Goal: Task Accomplishment & Management: Manage account settings

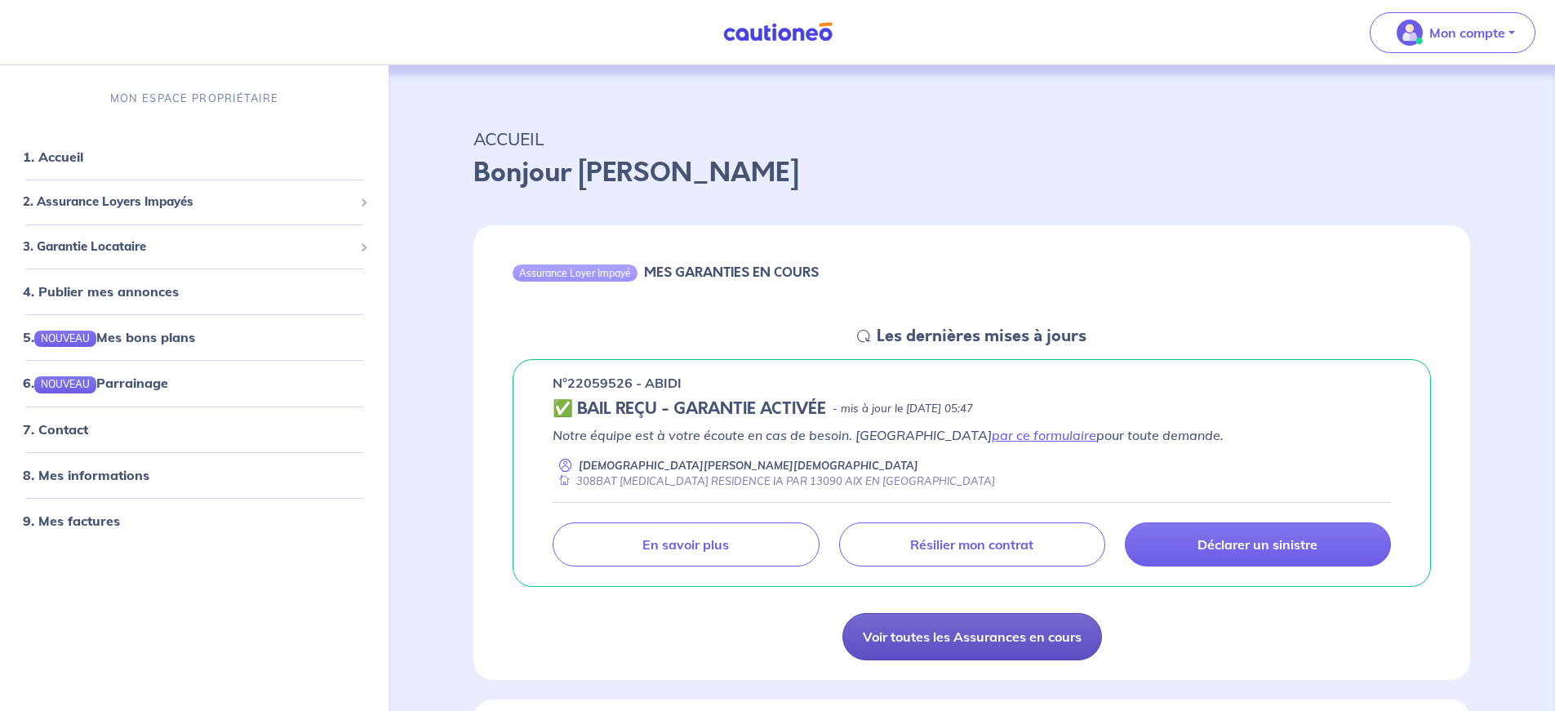
click at [993, 630] on link "Voir toutes les Assurances en cours" at bounding box center [972, 636] width 260 height 47
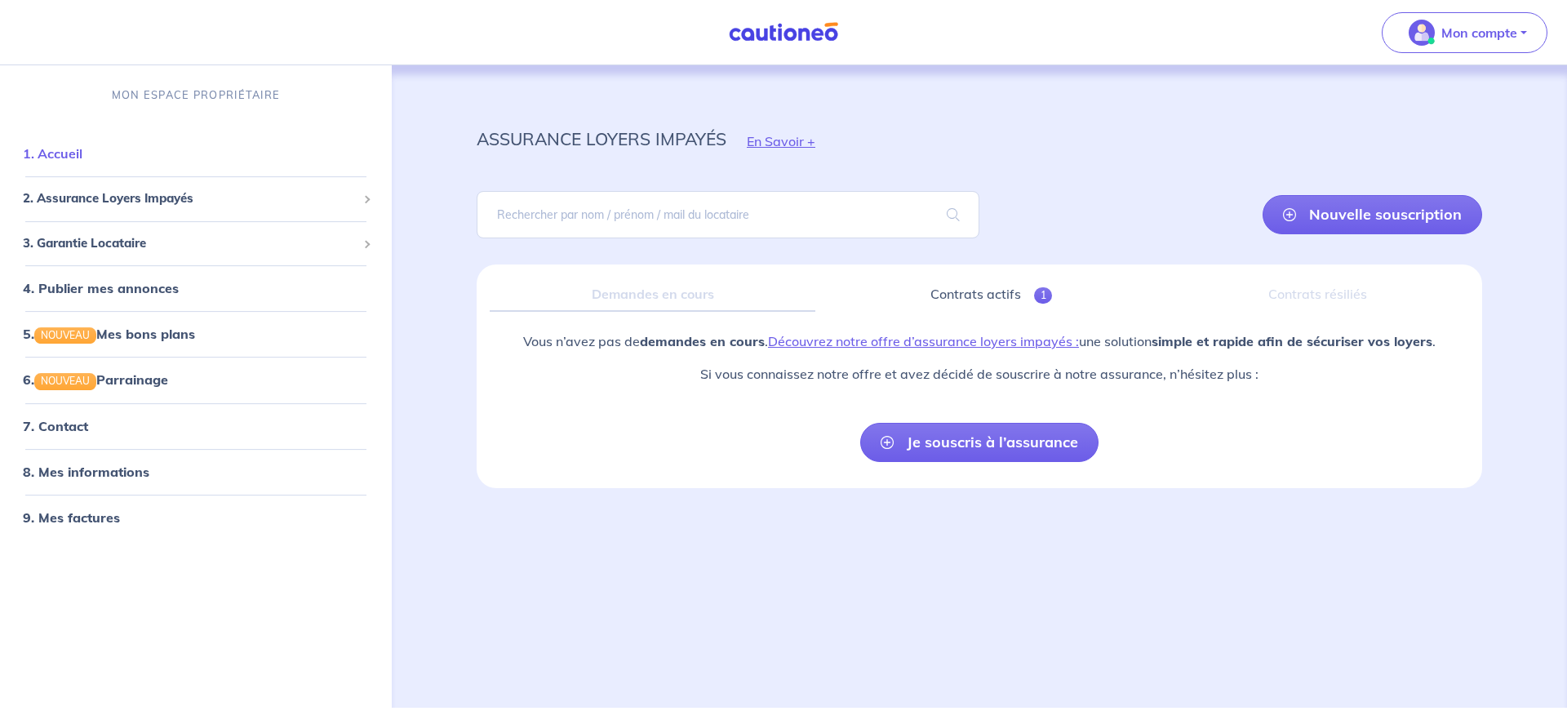
click at [82, 152] on link "1. Accueil" at bounding box center [53, 153] width 60 height 16
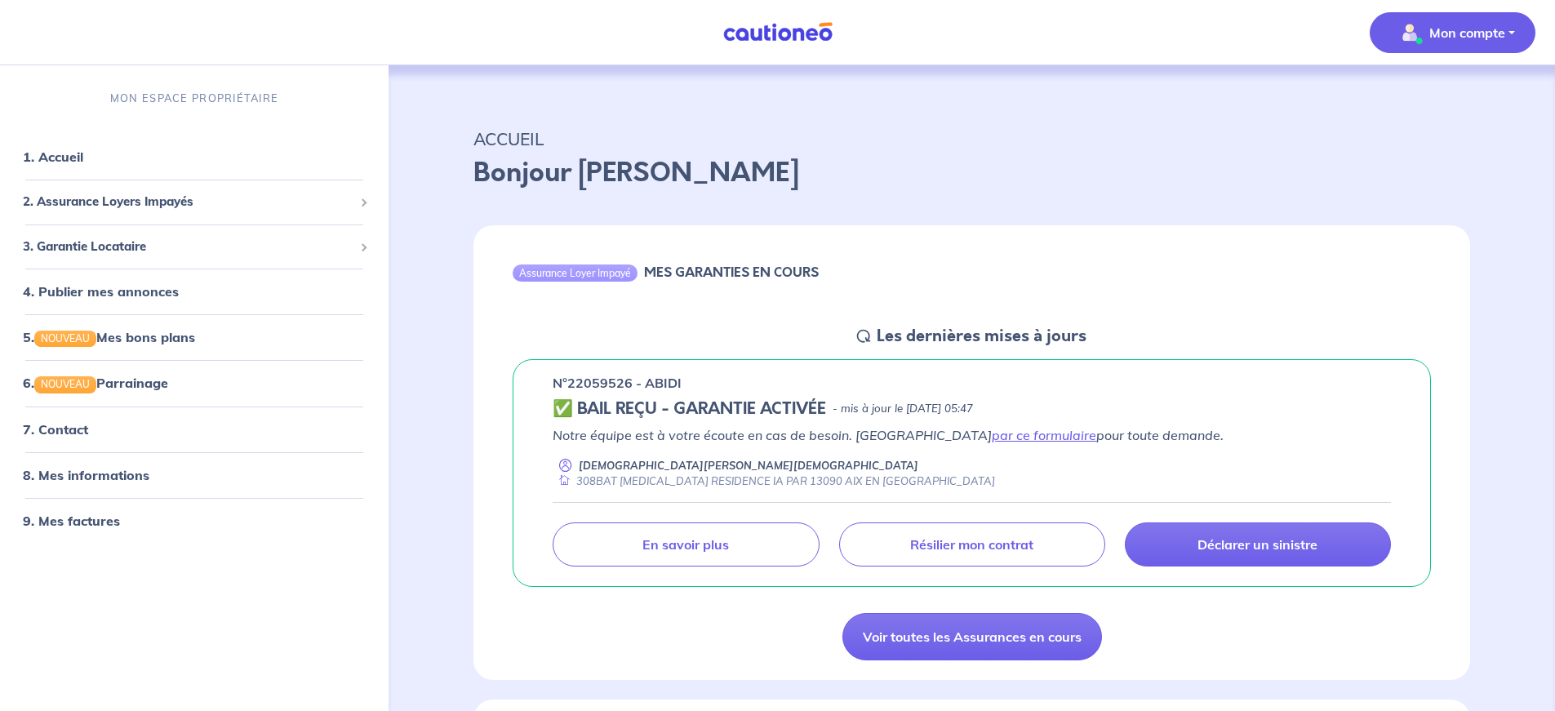
click at [1438, 21] on span "Mon compte" at bounding box center [1447, 33] width 115 height 26
click at [65, 526] on link "9. Mes factures" at bounding box center [70, 521] width 95 height 16
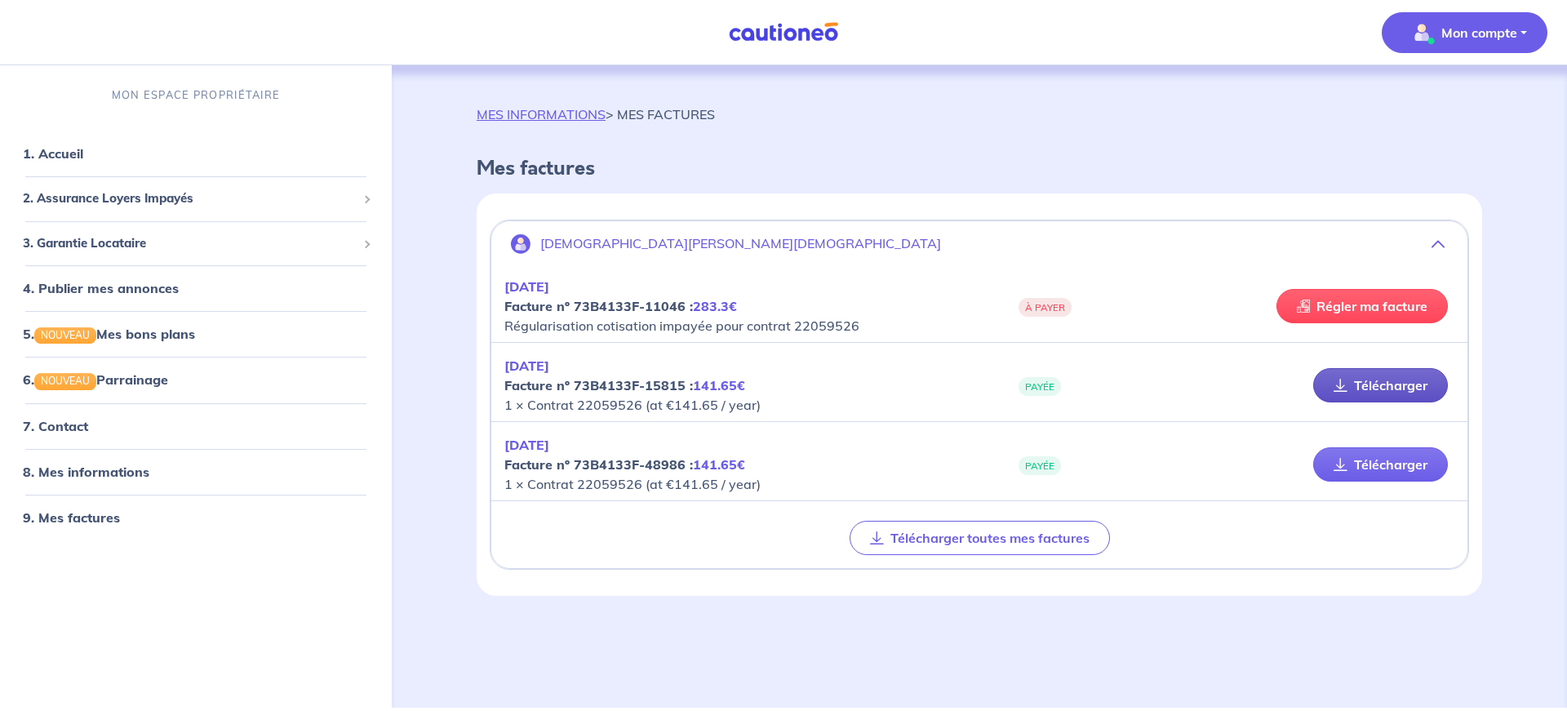
click at [1358, 389] on link "Télécharger" at bounding box center [1380, 385] width 135 height 34
click at [94, 193] on span "2. Assurance Loyers Impayés" at bounding box center [190, 198] width 334 height 19
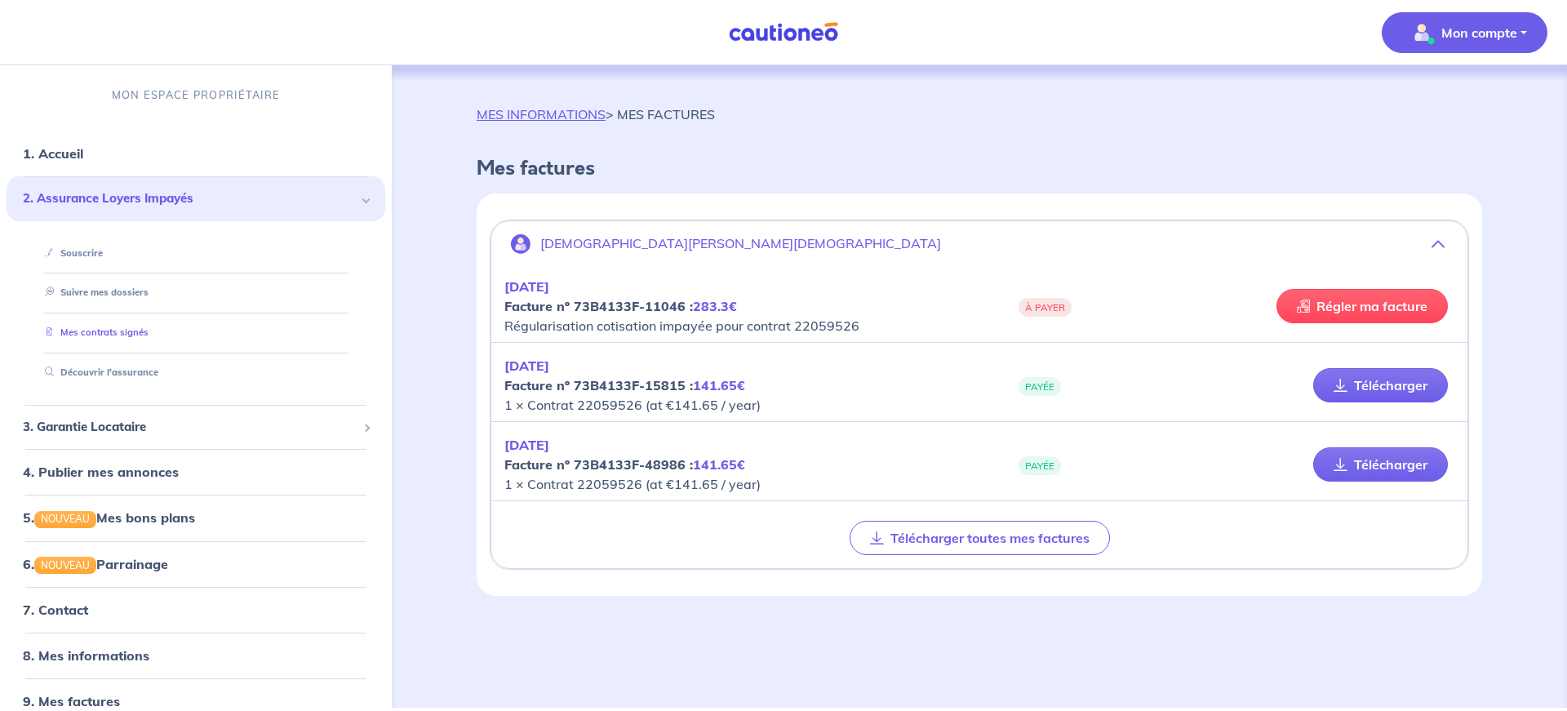
click at [84, 335] on link "Mes contrats signés" at bounding box center [93, 332] width 110 height 11
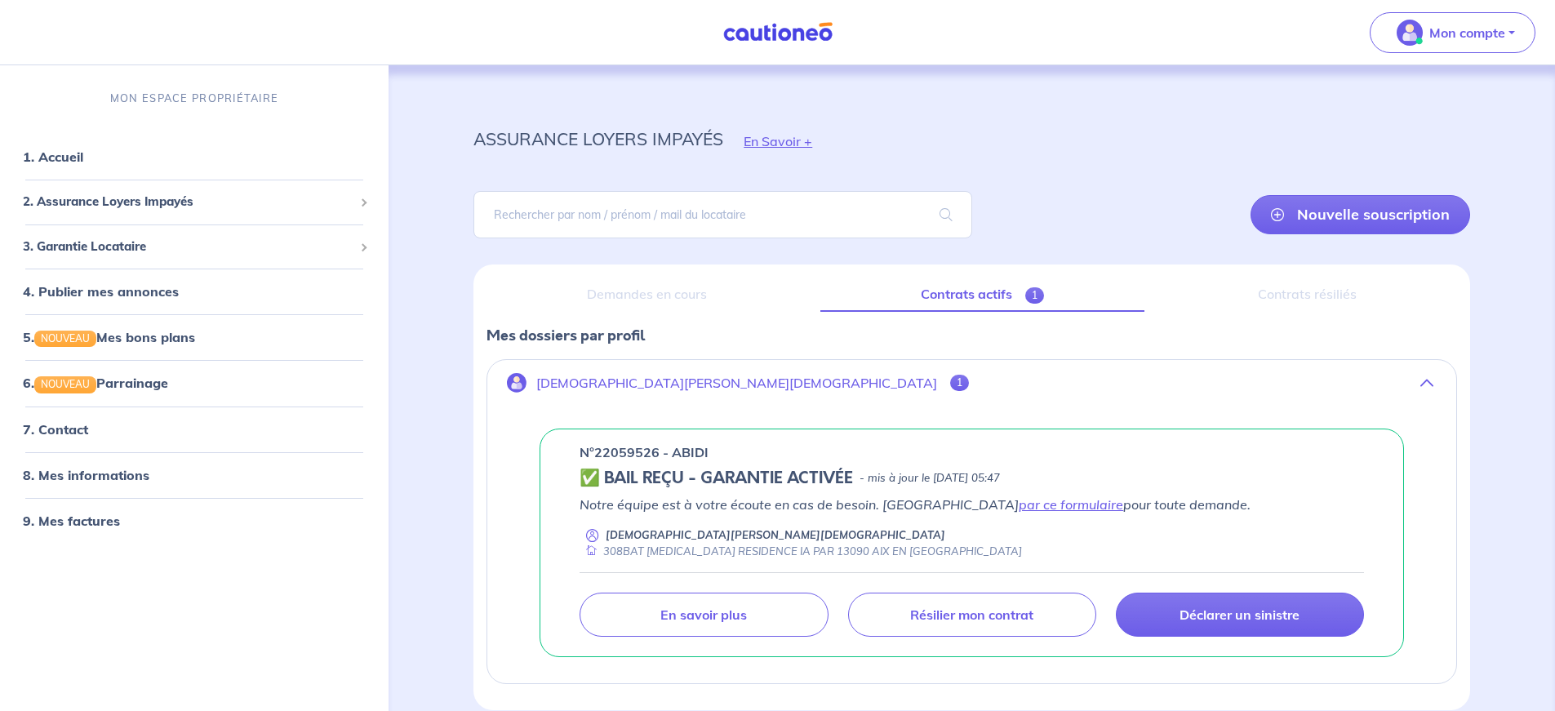
scroll to position [78, 0]
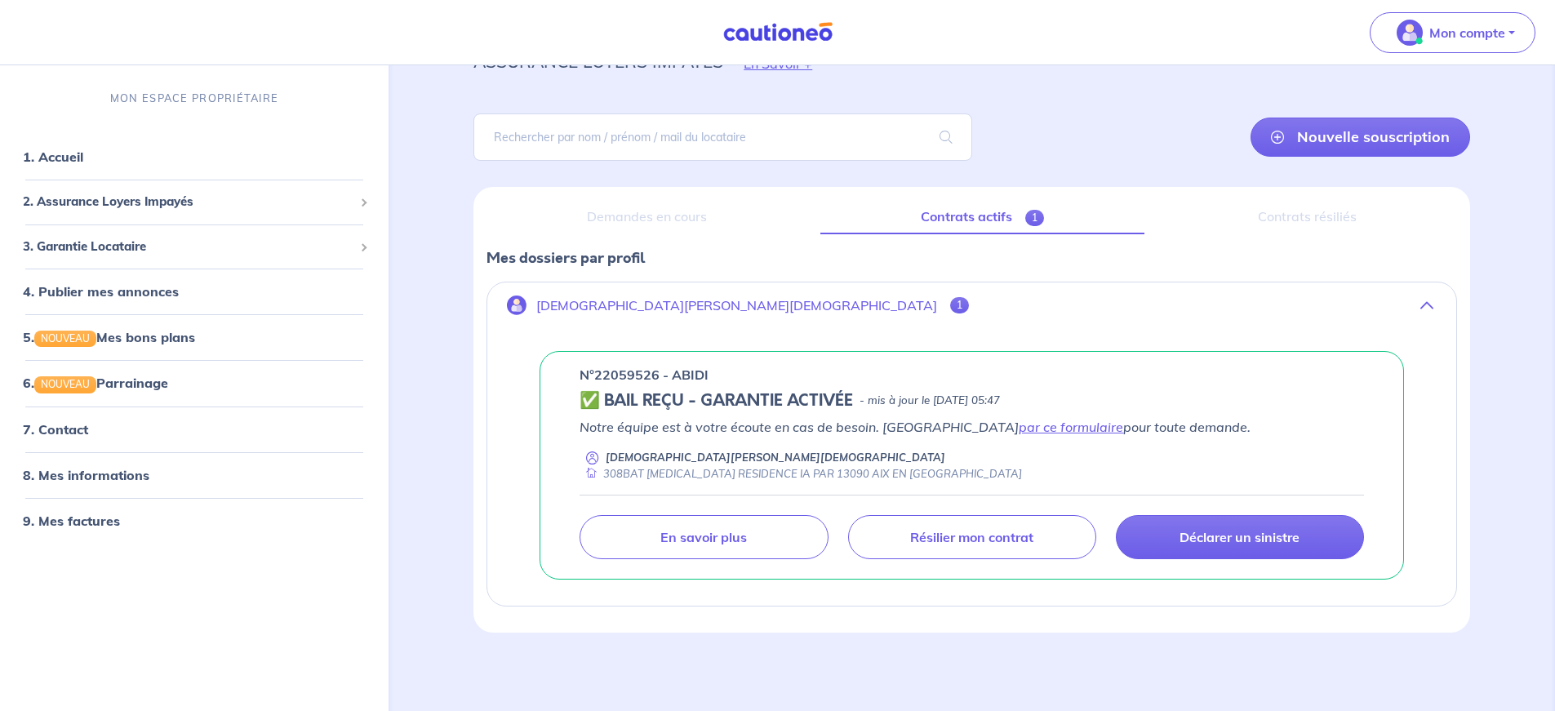
click at [1290, 218] on div "Contrats résiliés" at bounding box center [1308, 217] width 300 height 34
click at [950, 307] on span "1" at bounding box center [959, 305] width 19 height 16
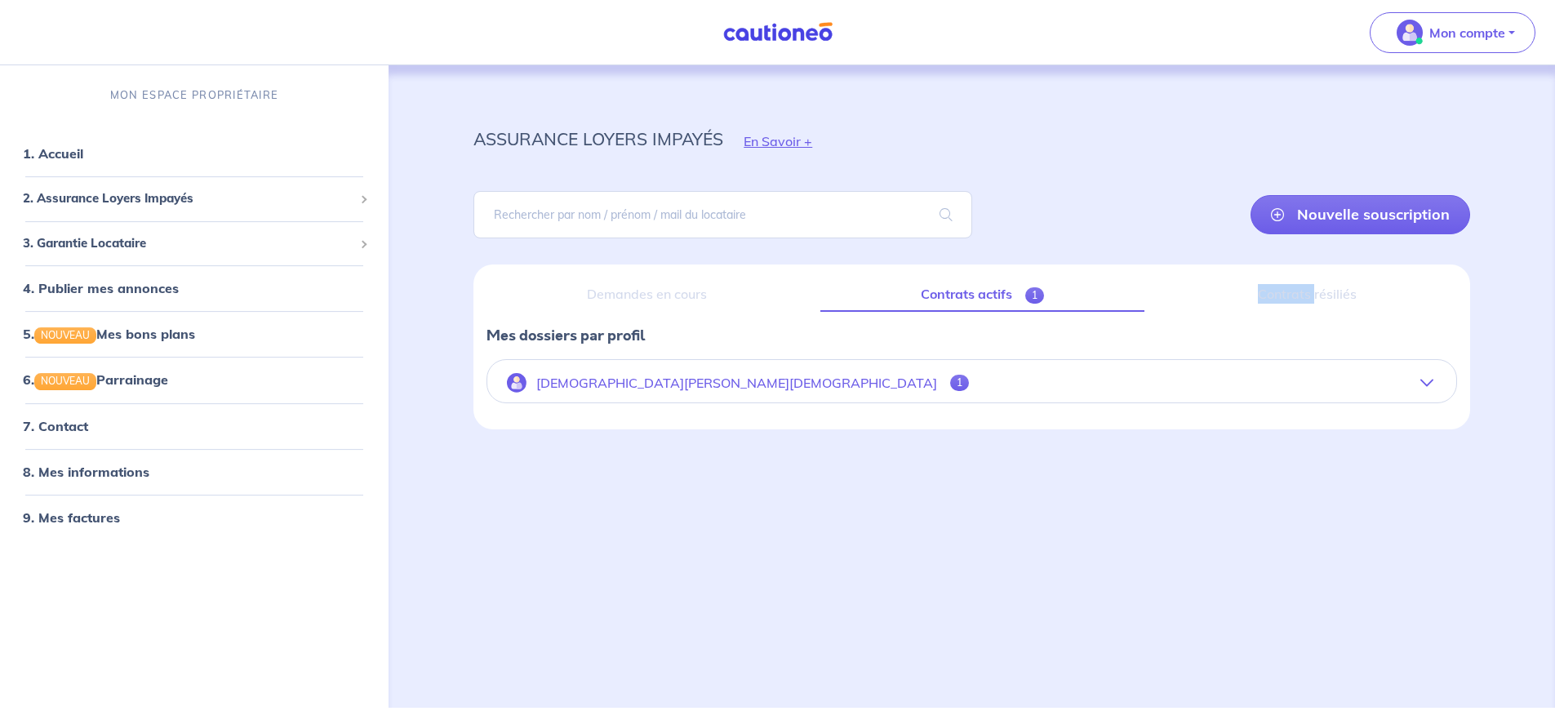
scroll to position [0, 0]
click at [953, 376] on span "1" at bounding box center [962, 383] width 19 height 16
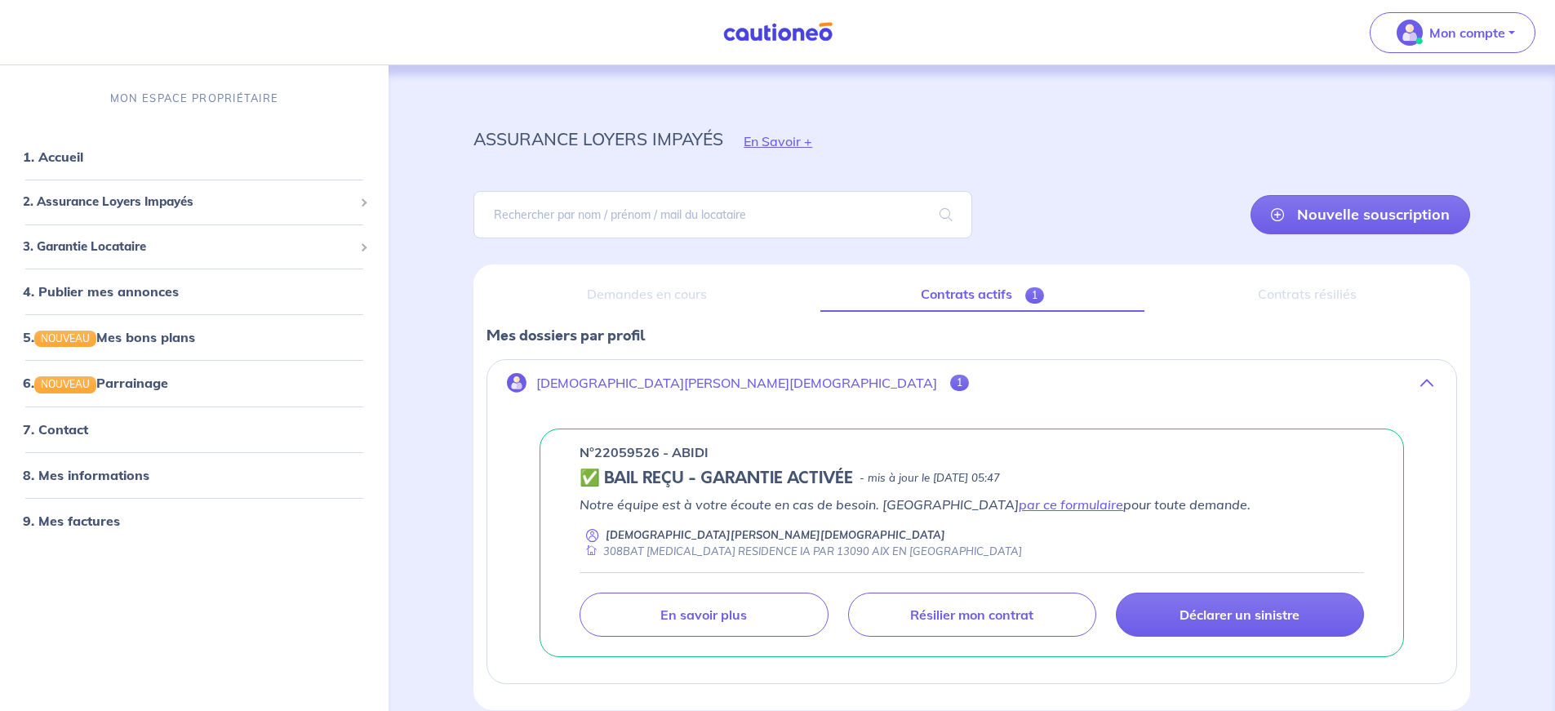
click at [1410, 303] on div "Contrats résiliés" at bounding box center [1308, 295] width 300 height 34
click at [91, 206] on span "2. Assurance Loyers Impayés" at bounding box center [188, 202] width 331 height 19
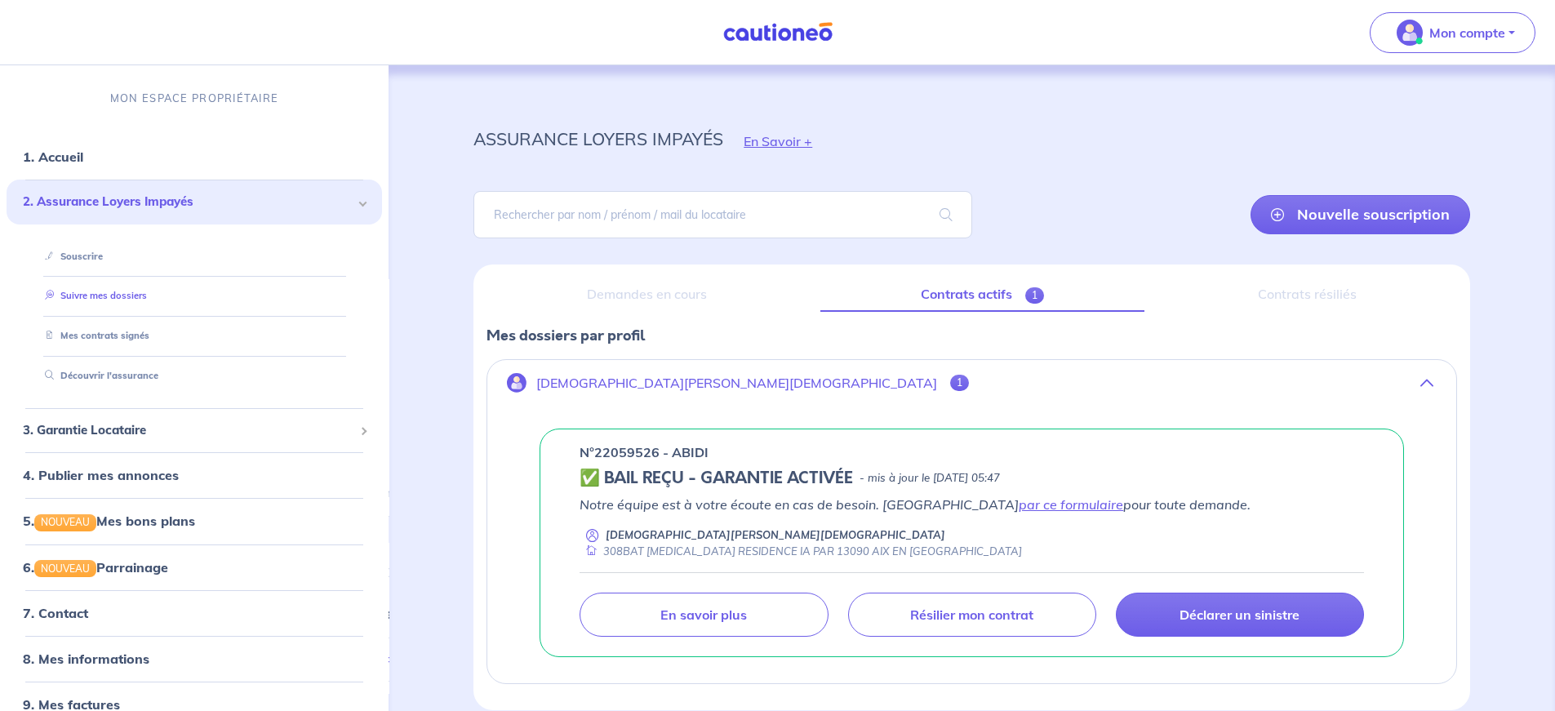
click at [90, 299] on link "Suivre mes dossiers" at bounding box center [92, 296] width 109 height 11
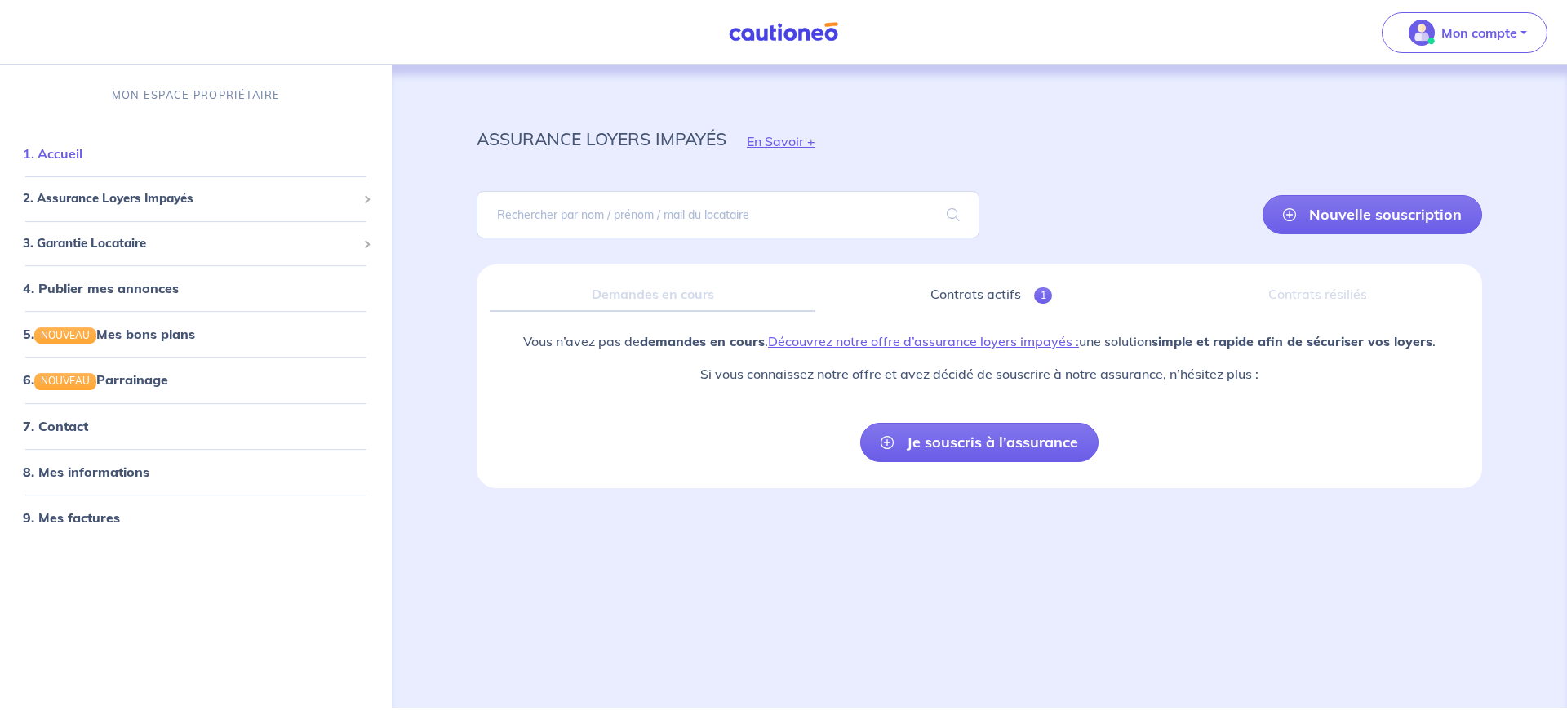
click at [40, 150] on link "1. Accueil" at bounding box center [53, 153] width 60 height 16
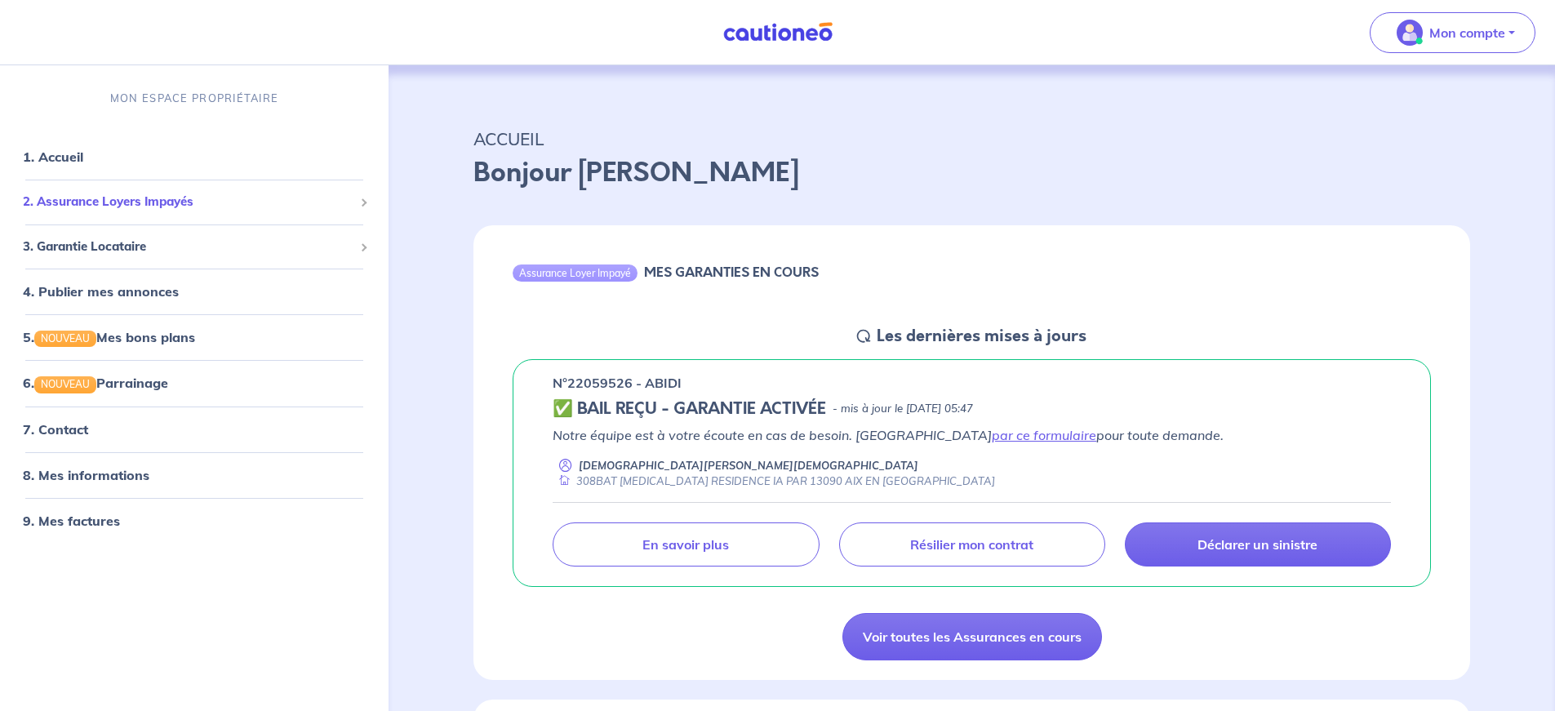
click at [108, 200] on span "2. Assurance Loyers Impayés" at bounding box center [188, 202] width 331 height 19
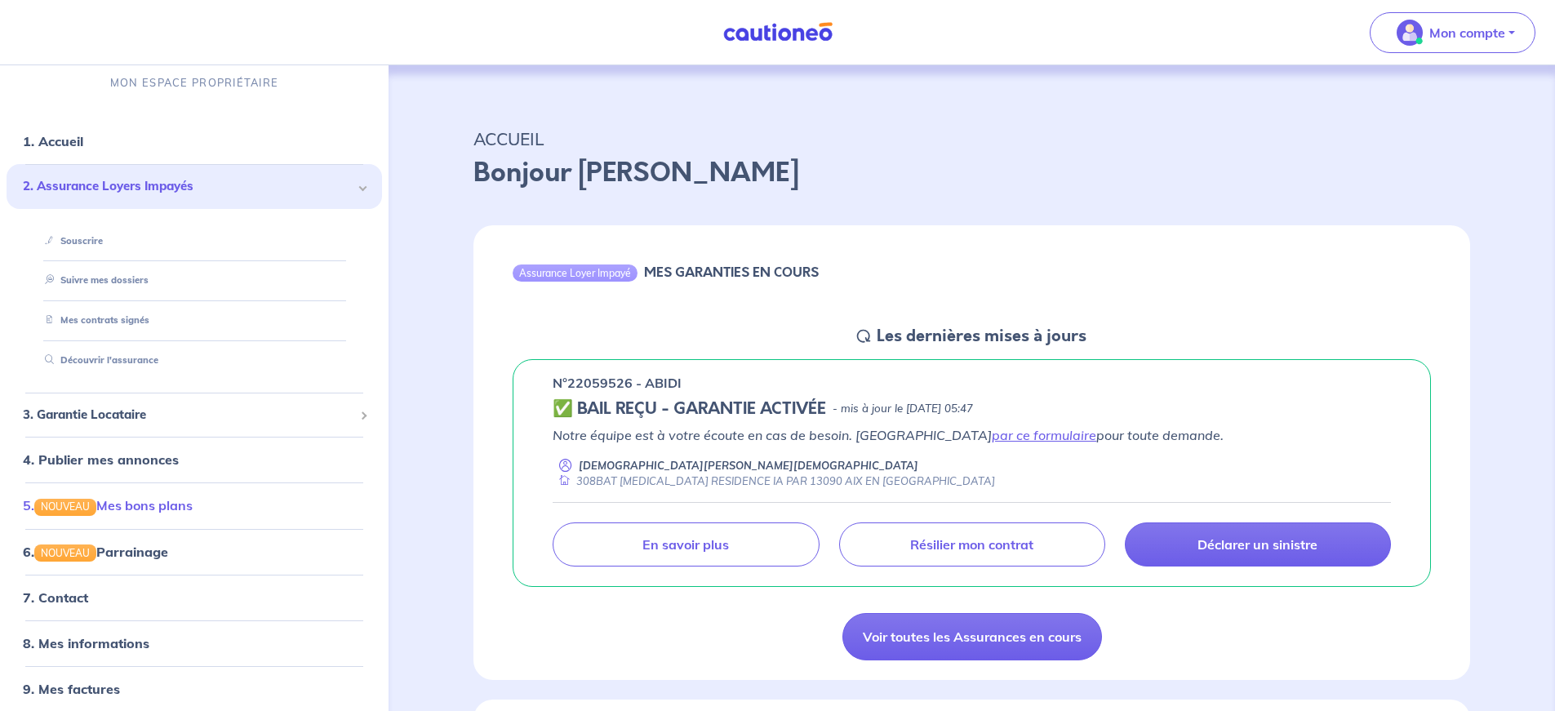
scroll to position [24, 0]
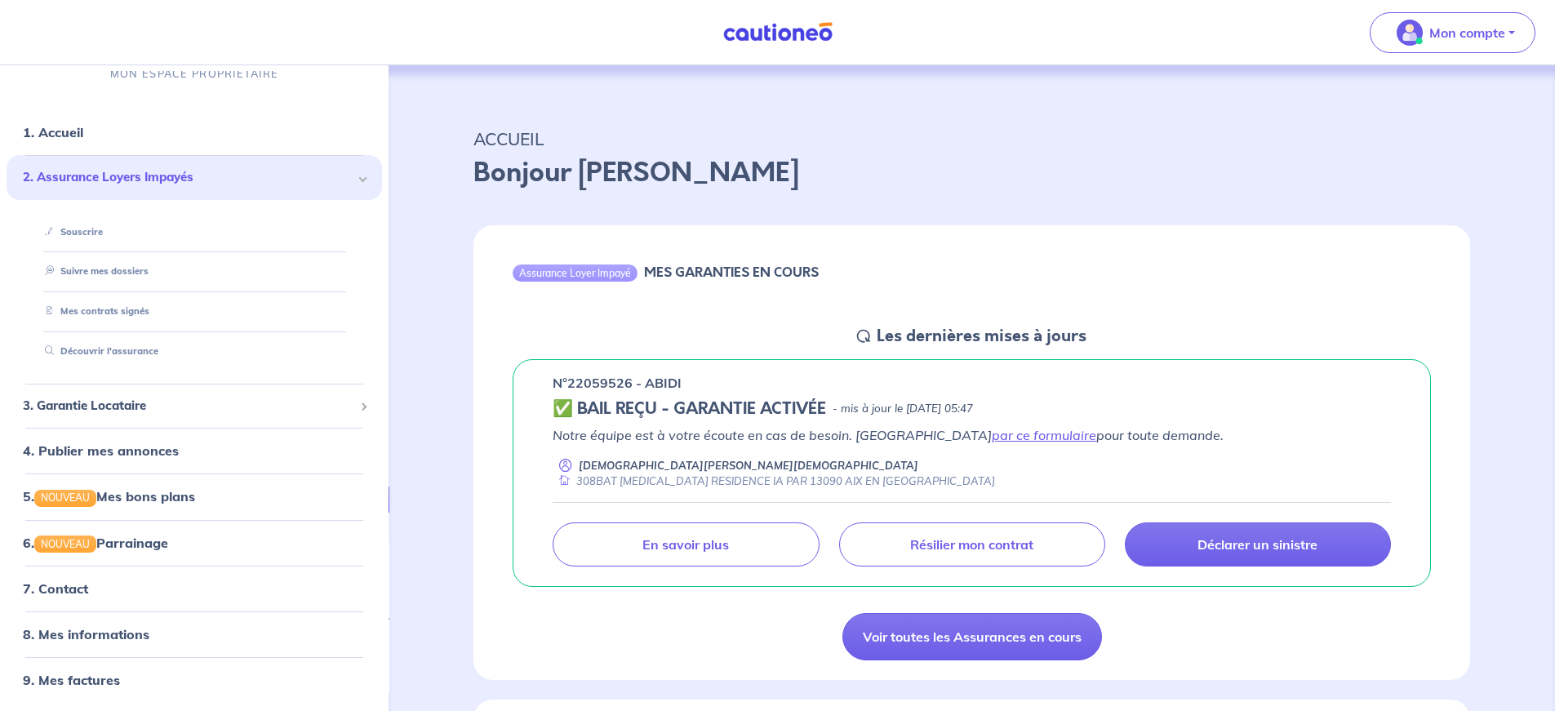
click at [346, 180] on div "2. Assurance Loyers Impayés" at bounding box center [194, 177] width 375 height 45
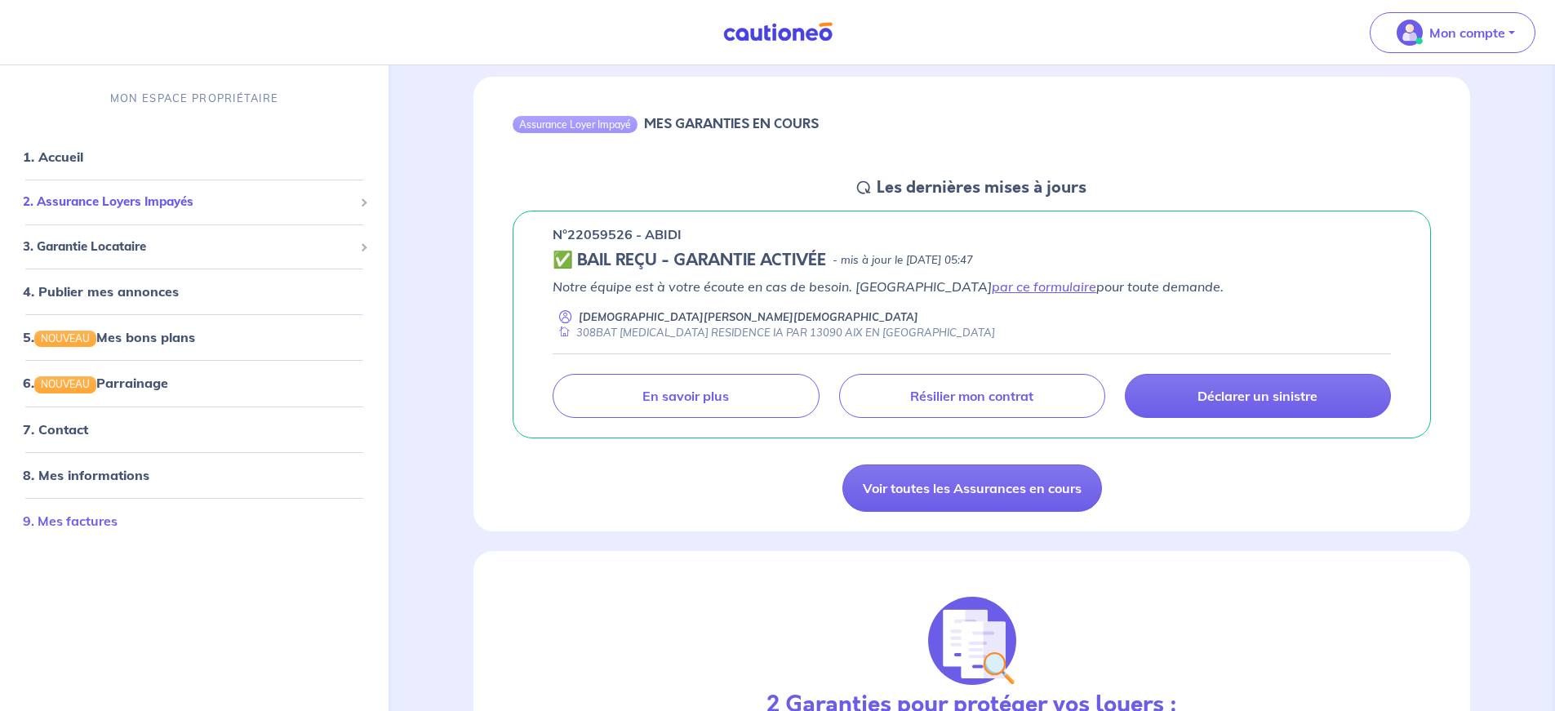
scroll to position [163, 0]
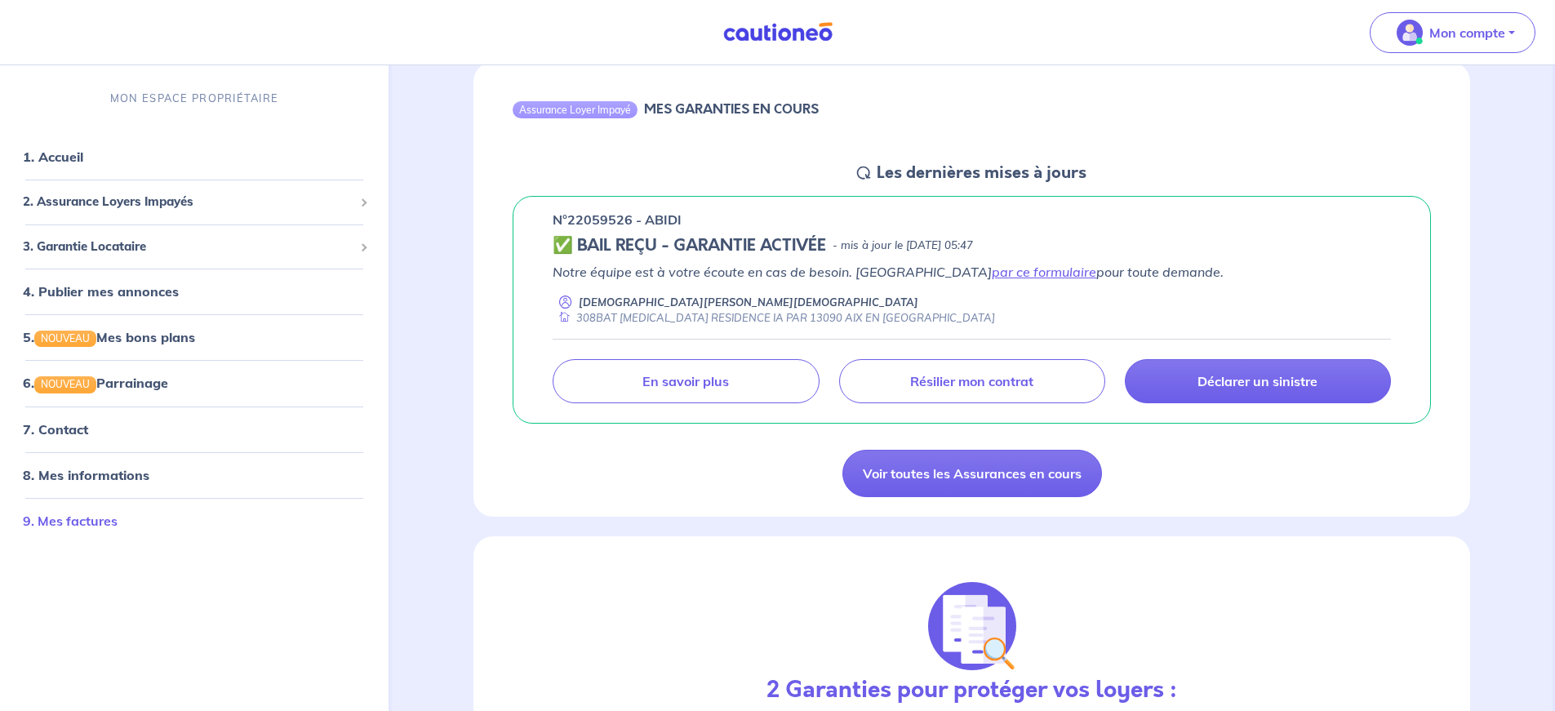
click at [75, 529] on link "9. Mes factures" at bounding box center [70, 521] width 95 height 16
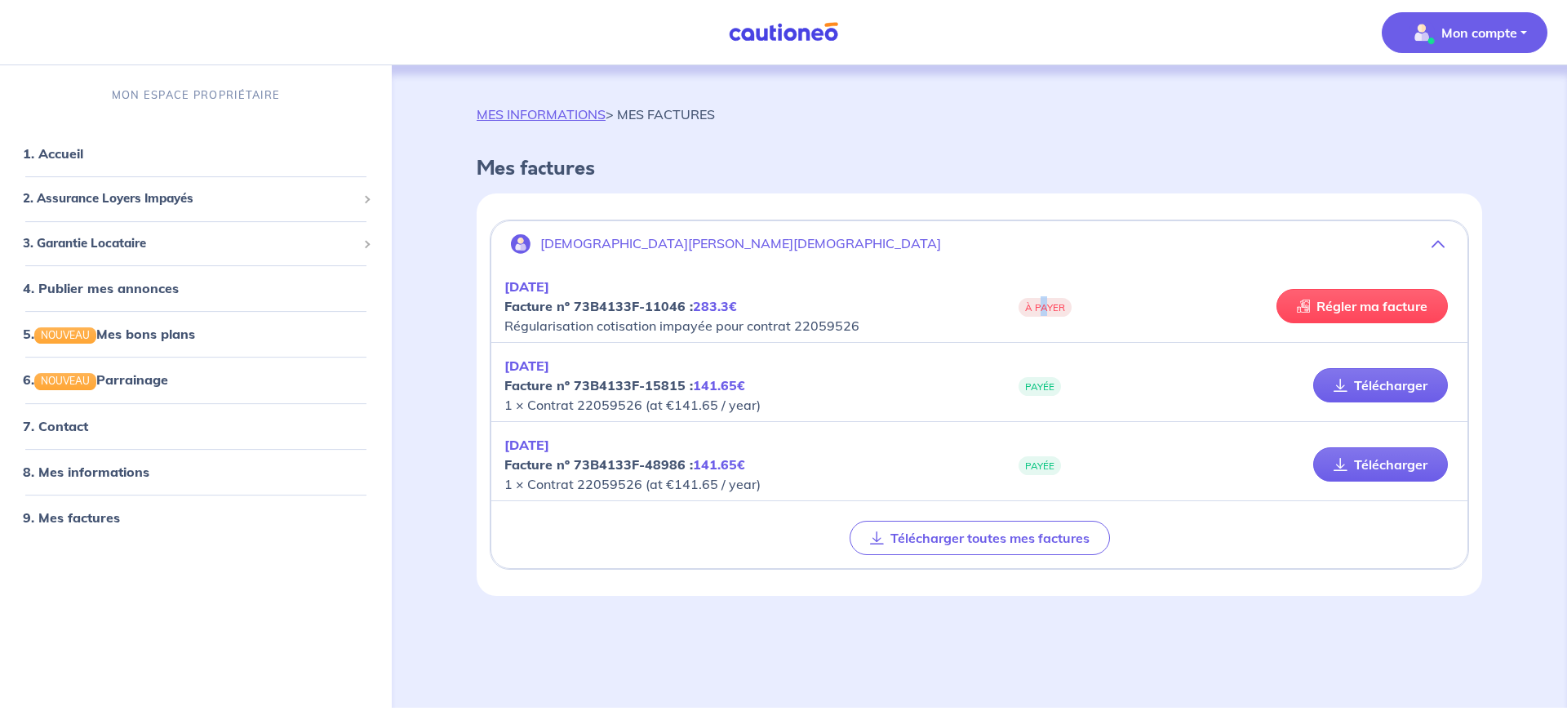
click at [1044, 310] on span "À PAYER" at bounding box center [1045, 307] width 53 height 19
click at [1371, 306] on link "Régler ma facture" at bounding box center [1362, 306] width 171 height 34
click at [1402, 379] on link "Télécharger" at bounding box center [1380, 385] width 135 height 34
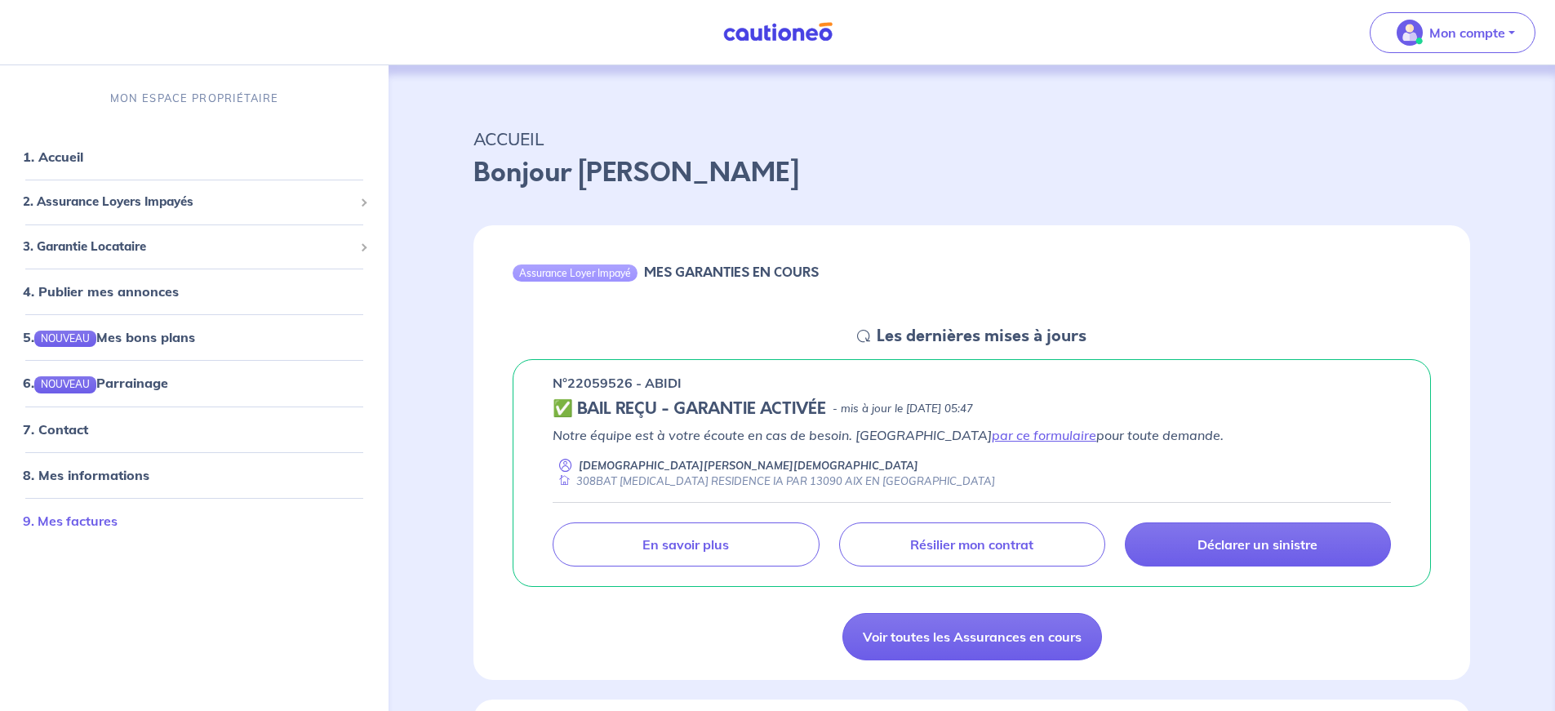
click at [108, 525] on link "9. Mes factures" at bounding box center [70, 521] width 95 height 16
